Goal: Information Seeking & Learning: Learn about a topic

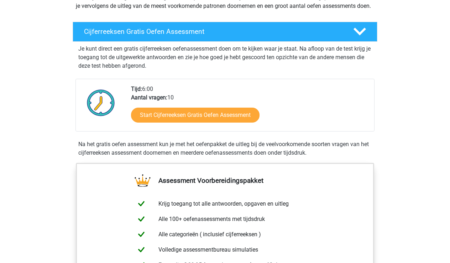
scroll to position [105, 0]
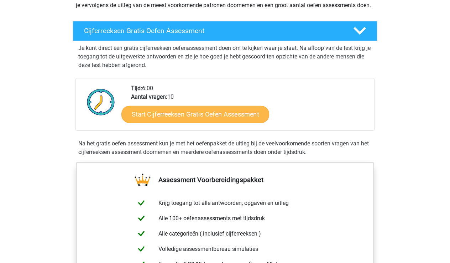
click at [187, 122] on link "Start Cijferreeksen Gratis Oefen Assessment" at bounding box center [195, 113] width 148 height 17
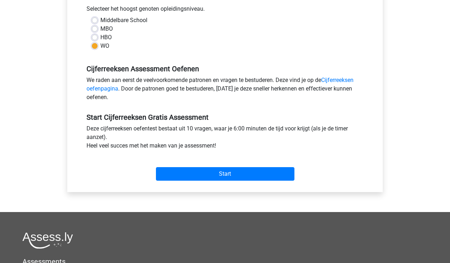
scroll to position [165, 0]
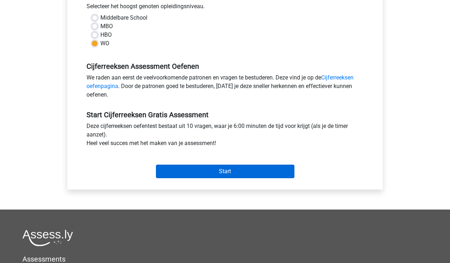
click at [229, 174] on input "Start" at bounding box center [225, 171] width 138 height 14
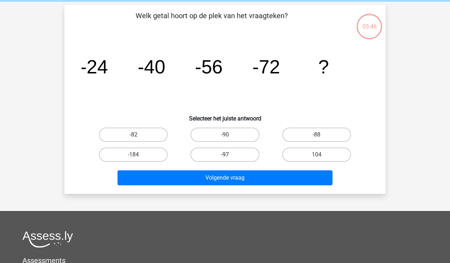
scroll to position [28, 0]
click at [318, 132] on label "-88" at bounding box center [316, 134] width 69 height 14
click at [318, 135] on input "-88" at bounding box center [318, 137] width 5 height 5
radio input "true"
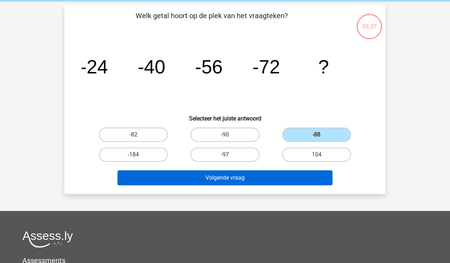
click at [282, 175] on button "Volgende vraag" at bounding box center [224, 177] width 215 height 15
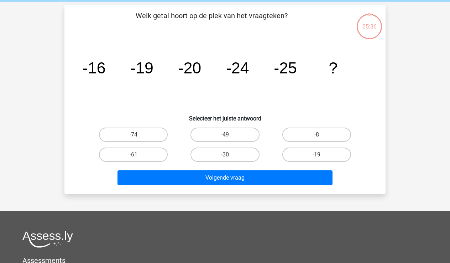
scroll to position [33, 0]
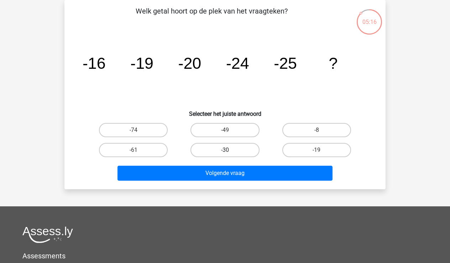
click at [242, 152] on label "-30" at bounding box center [224, 150] width 69 height 14
click at [230, 152] on input "-30" at bounding box center [227, 152] width 5 height 5
radio input "true"
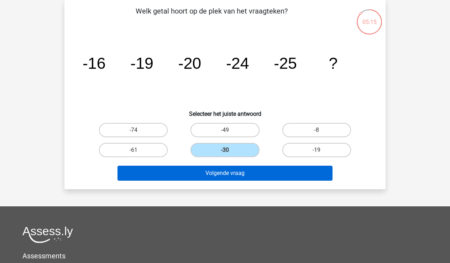
click at [248, 172] on button "Volgende vraag" at bounding box center [224, 173] width 215 height 15
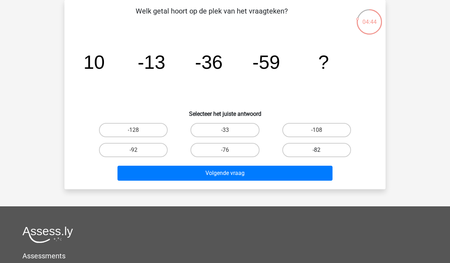
click at [328, 149] on label "-82" at bounding box center [316, 150] width 69 height 14
click at [321, 150] on input "-82" at bounding box center [318, 152] width 5 height 5
radio input "true"
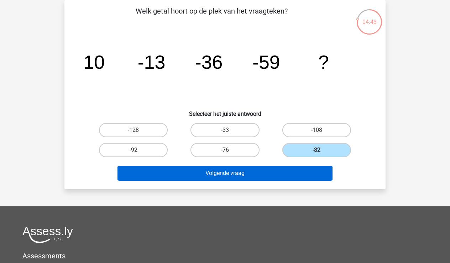
click at [245, 173] on button "Volgende vraag" at bounding box center [224, 173] width 215 height 15
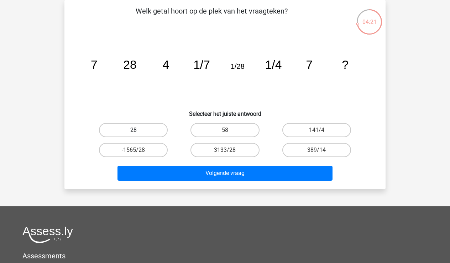
click at [159, 131] on label "28" at bounding box center [133, 130] width 69 height 14
click at [138, 131] on input "28" at bounding box center [135, 132] width 5 height 5
radio input "true"
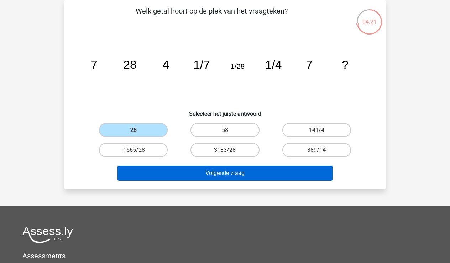
click at [229, 173] on button "Volgende vraag" at bounding box center [224, 173] width 215 height 15
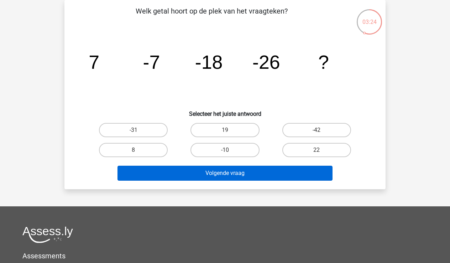
click at [229, 172] on button "Volgende vraag" at bounding box center [224, 173] width 215 height 15
